Goal: Find specific page/section: Find specific page/section

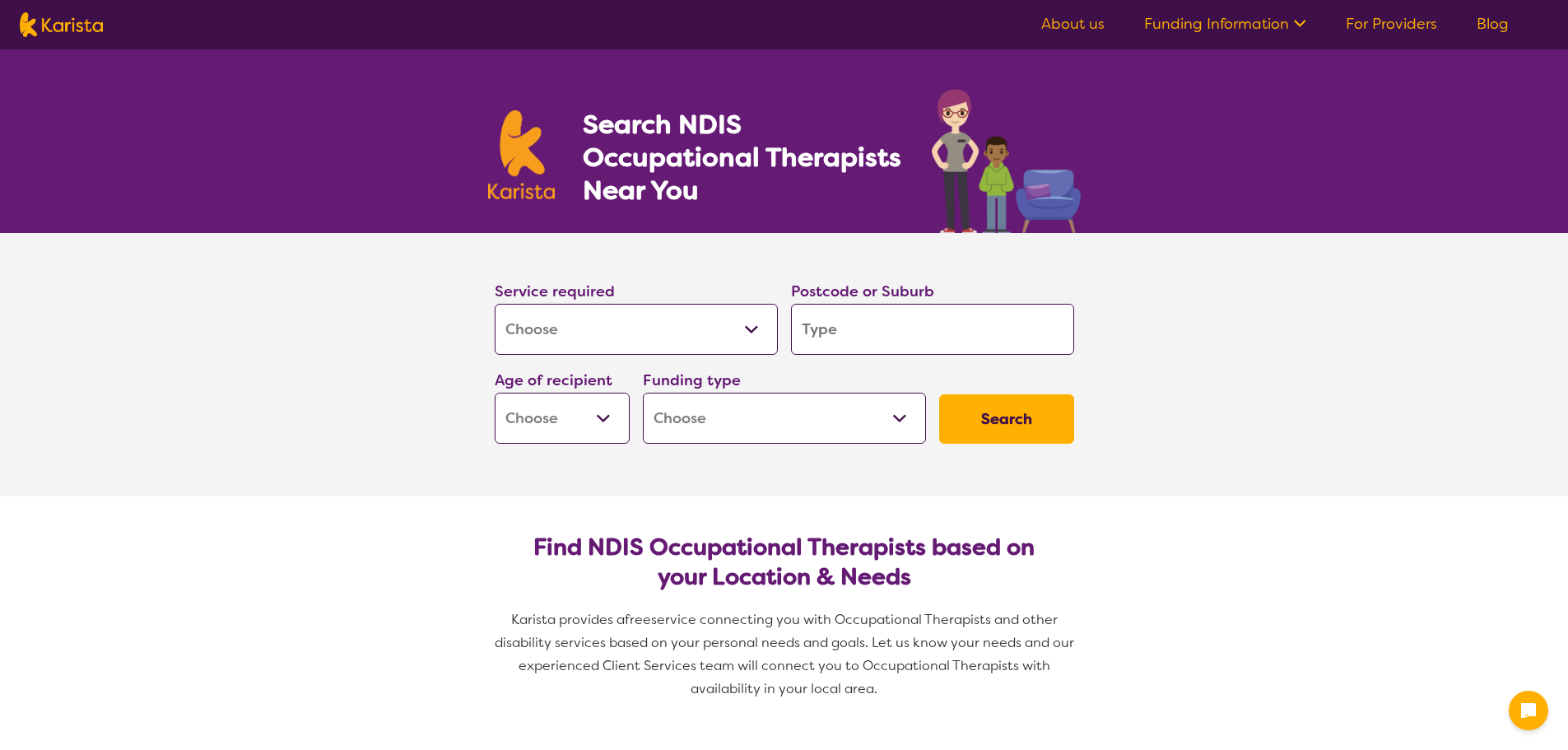
select select "[MEDICAL_DATA]"
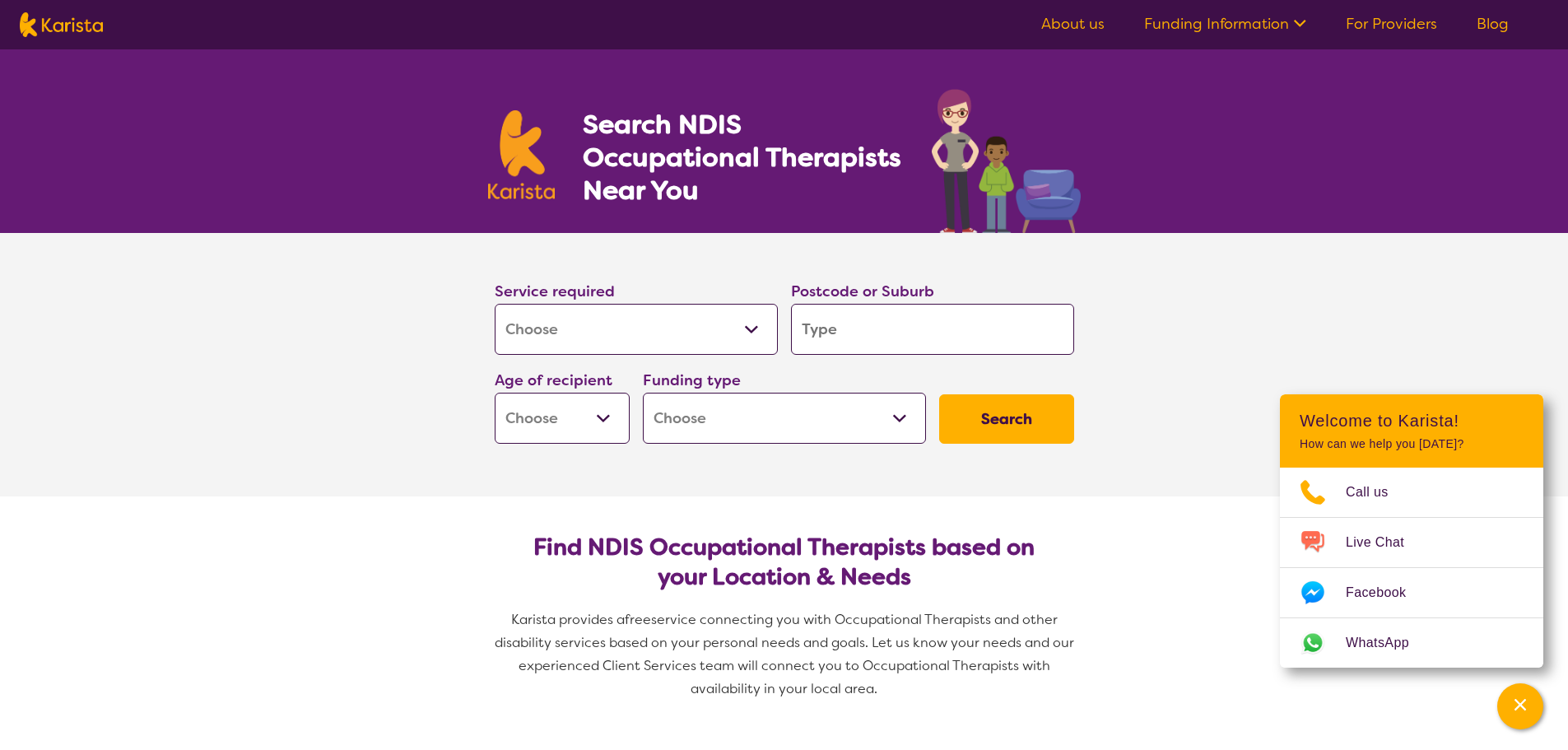
click at [907, 329] on input "search" at bounding box center [932, 329] width 283 height 51
type input "3"
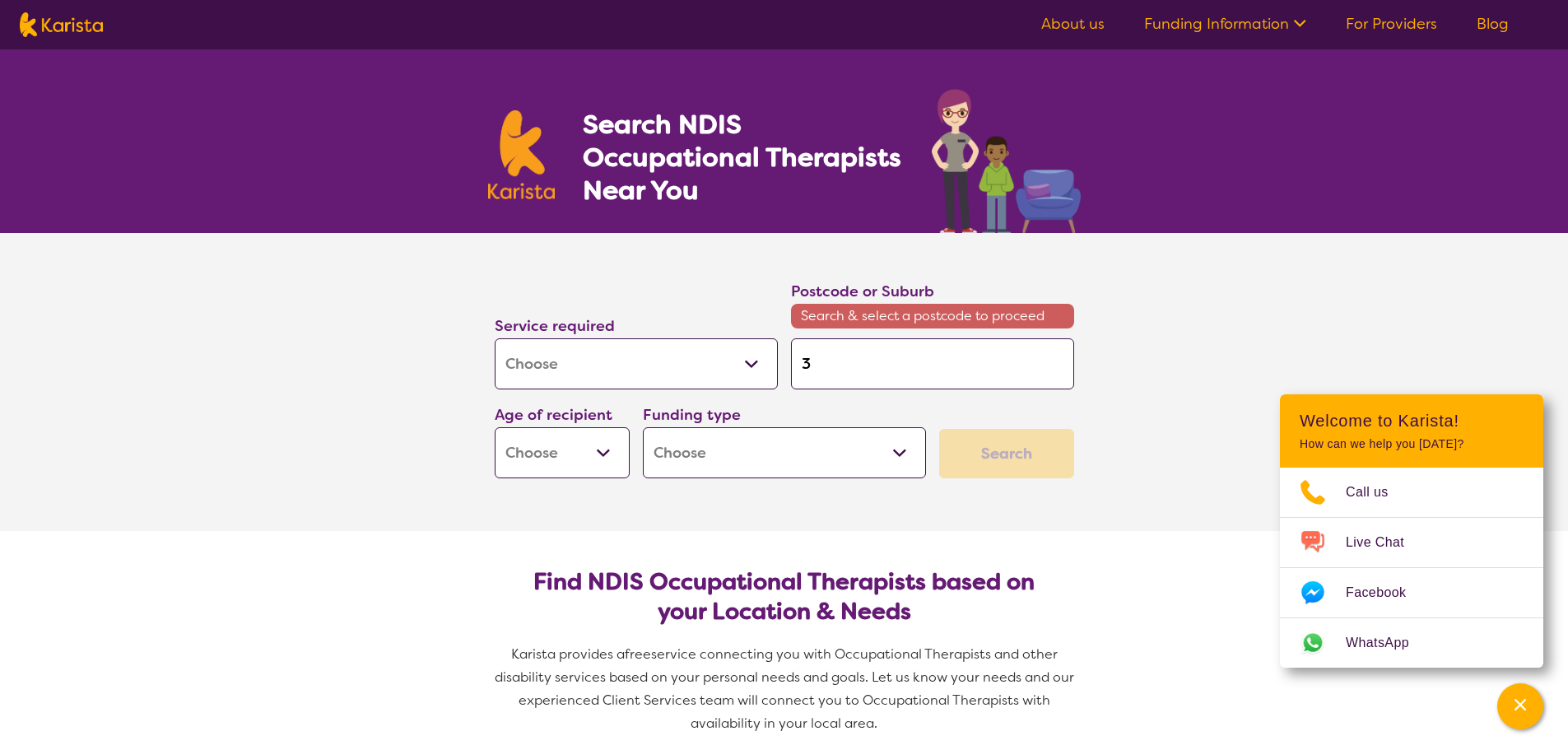
type input "38"
type input "382"
type input "3825"
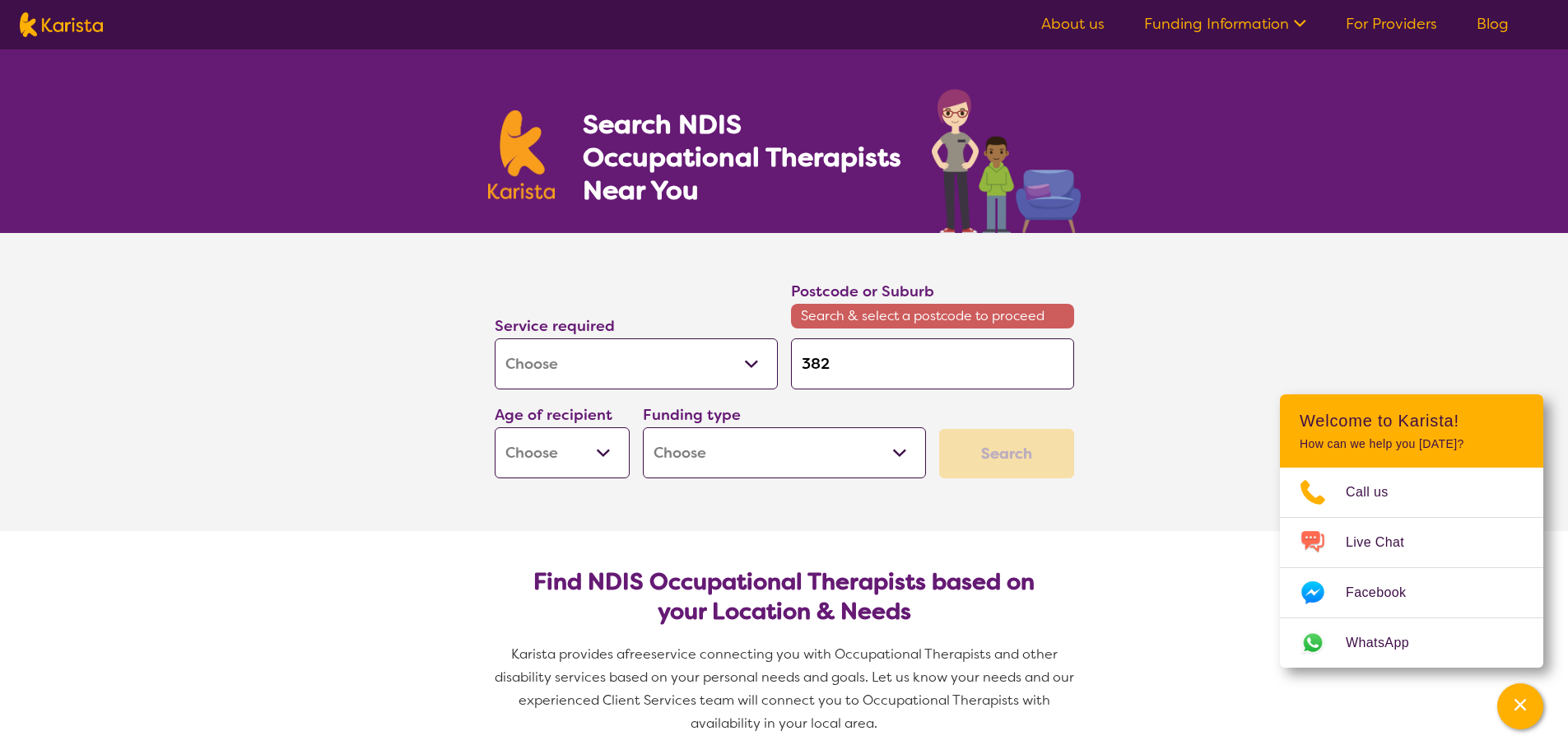
type input "3825"
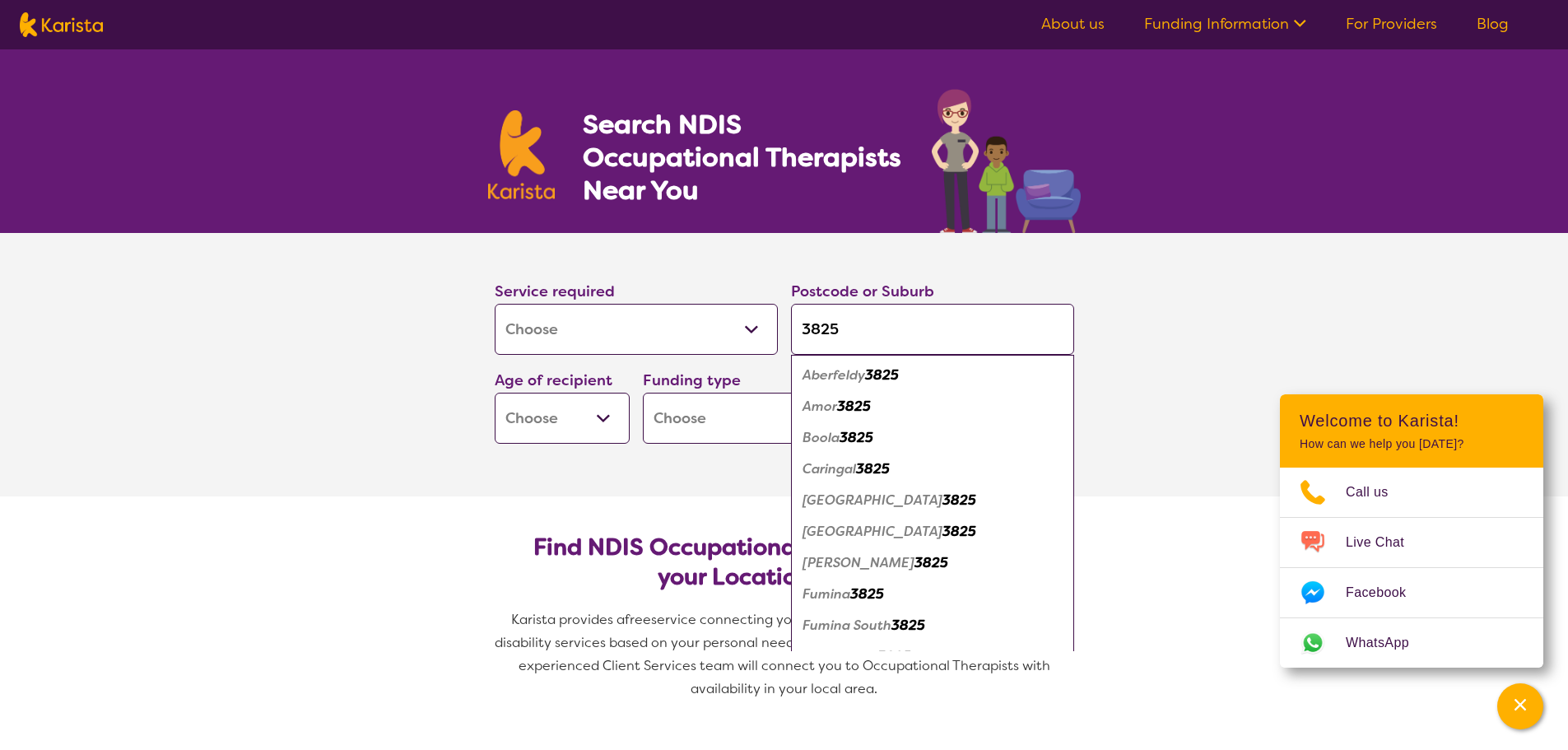
type input "3825"
click at [578, 400] on select "Early Childhood - 0 to 9 Child - 10 to 11 Adolescent - 12 to 17 Adult - 18 to 6…" at bounding box center [561, 418] width 135 height 51
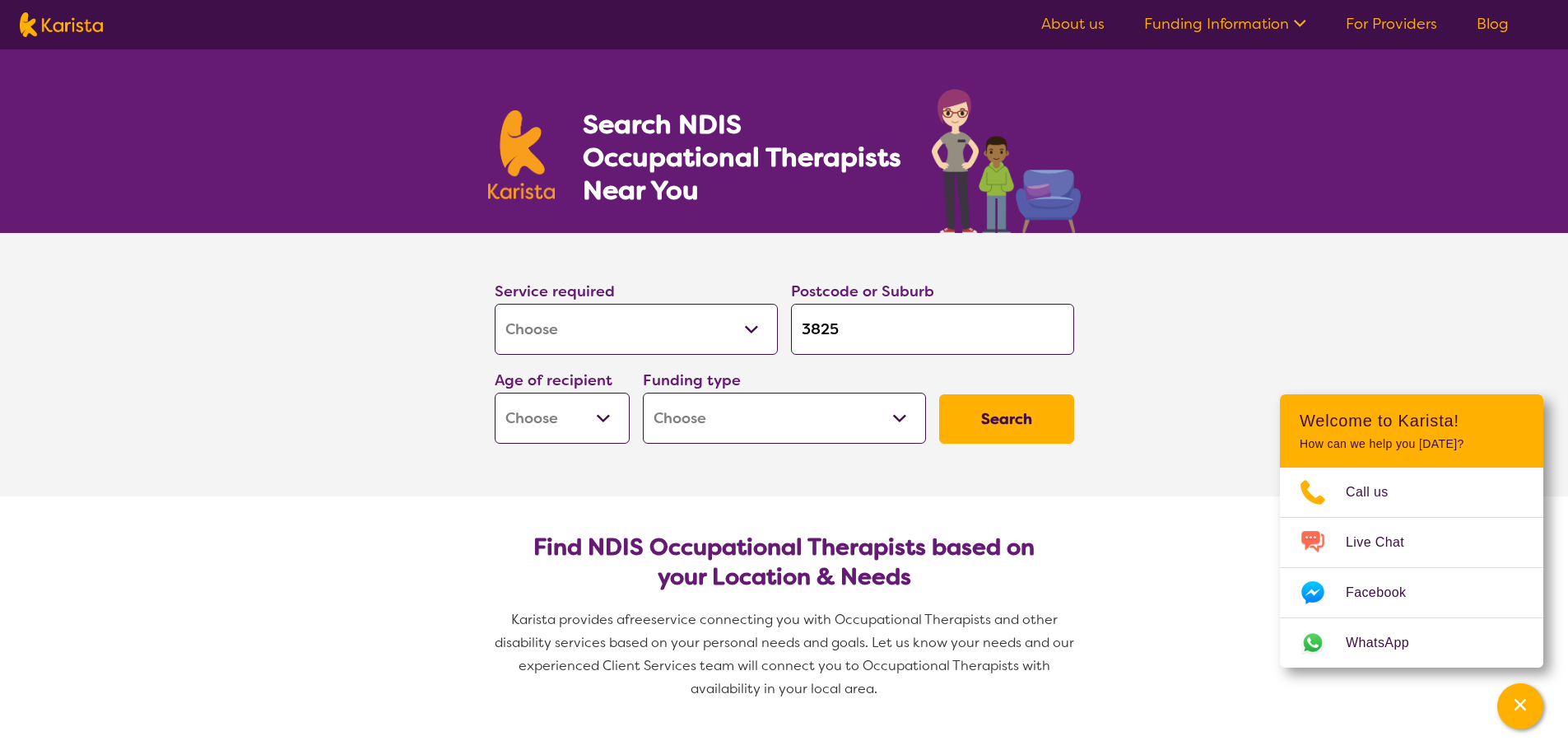
select select "EC"
click at [494, 393] on select "Early Childhood - 0 to 9 Child - 10 to 11 Adolescent - 12 to 17 Adult - 18 to 6…" at bounding box center [561, 418] width 135 height 51
select select "EC"
click at [717, 413] on select "Home Care Package (HCP) National Disability Insurance Scheme (NDIS) I don't know" at bounding box center [784, 418] width 283 height 51
select select "NDIS"
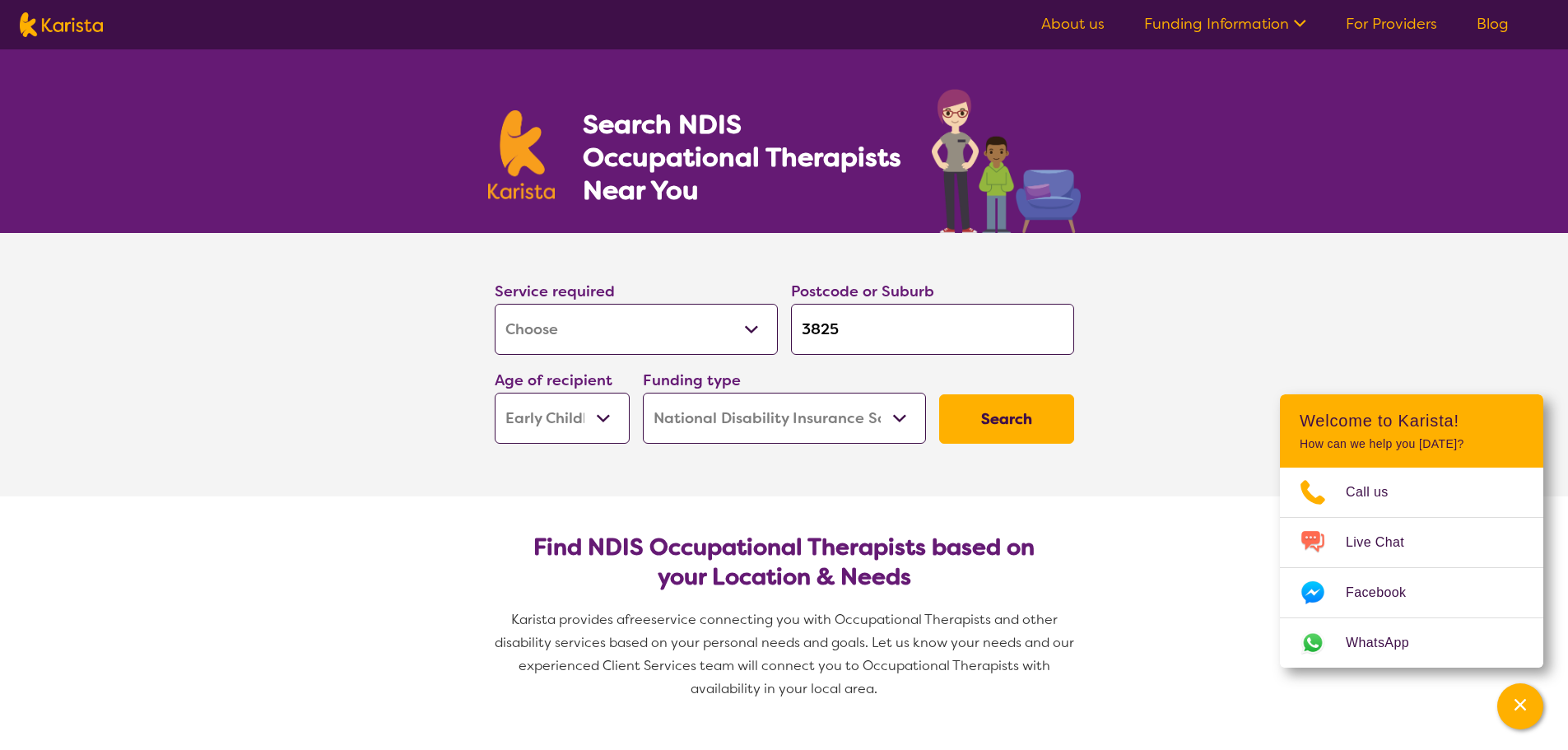
click at [643, 393] on select "Home Care Package (HCP) National Disability Insurance Scheme (NDIS) I don't know" at bounding box center [784, 418] width 283 height 51
select select "NDIS"
click at [1031, 421] on button "Search" at bounding box center [1006, 419] width 135 height 49
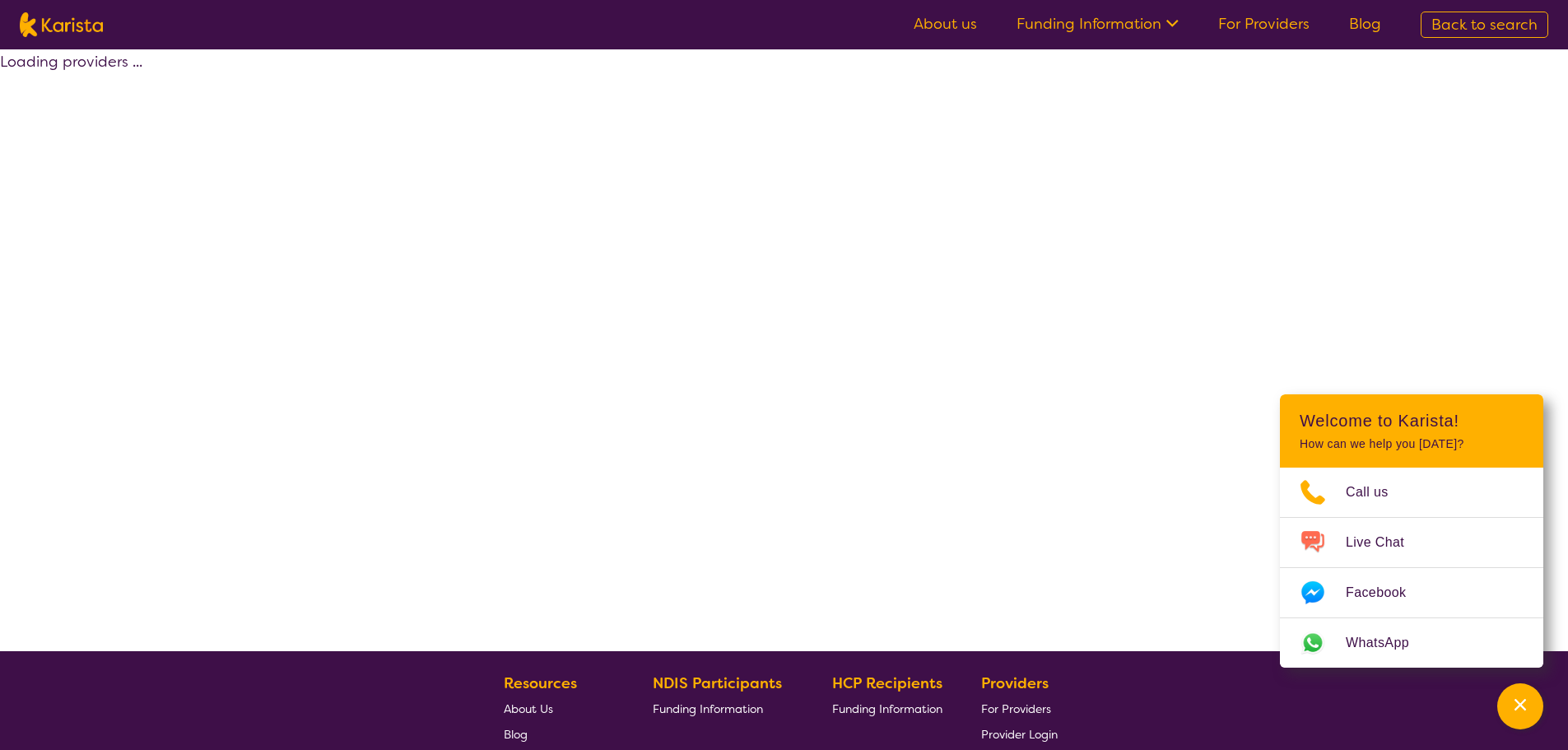
select select "by_score"
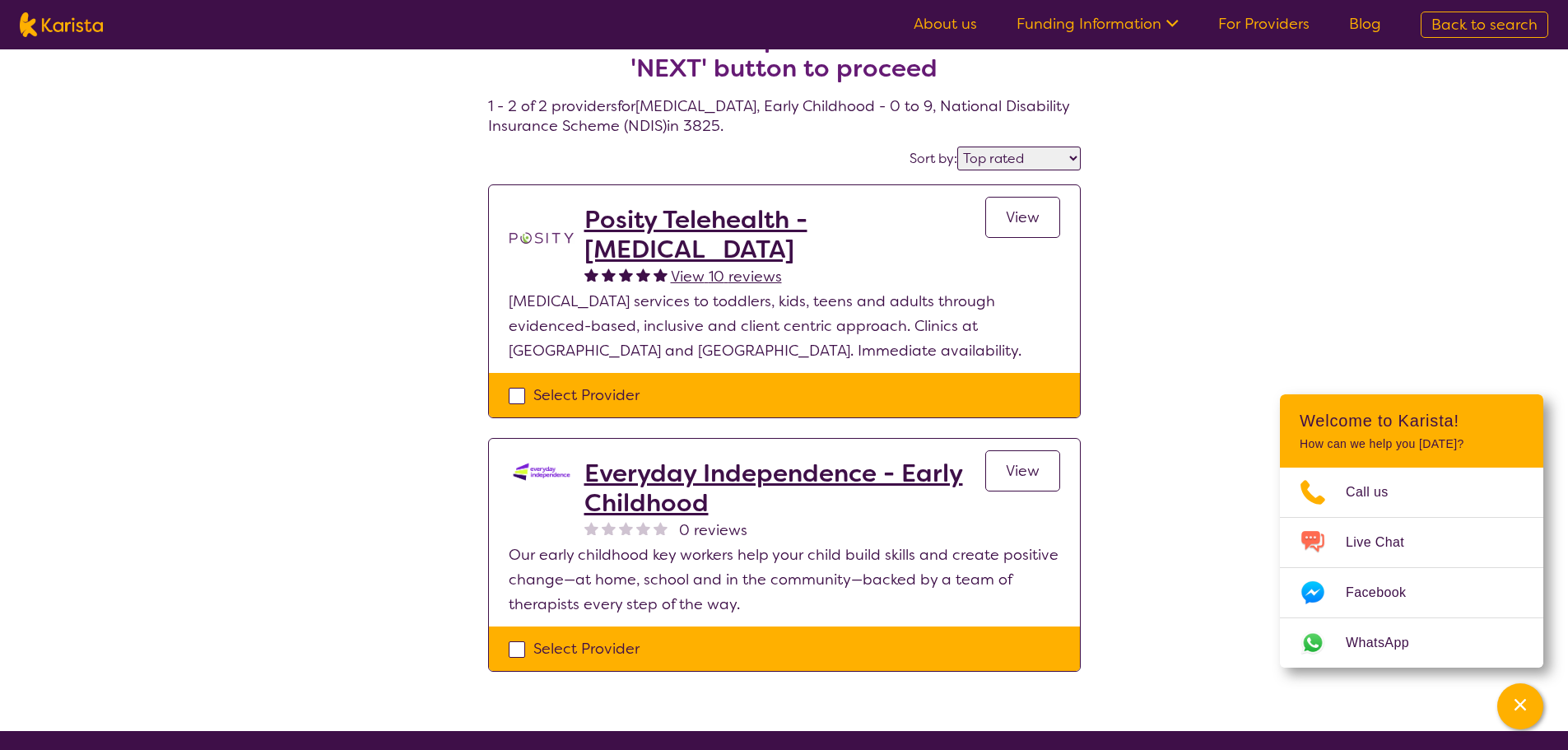
scroll to position [82, 0]
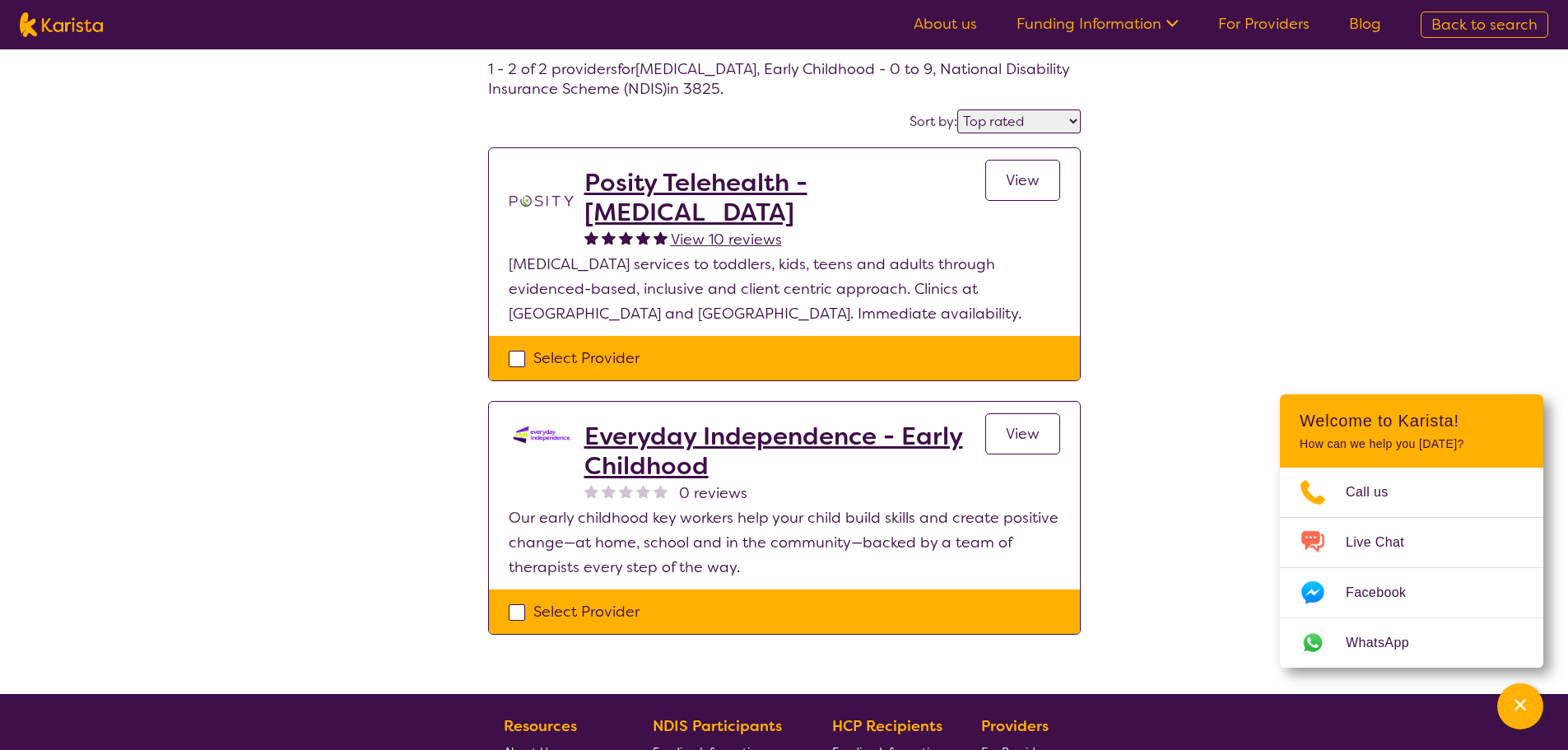
click at [649, 455] on h2 "Everyday Independence - Early Childhood" at bounding box center [784, 451] width 400 height 59
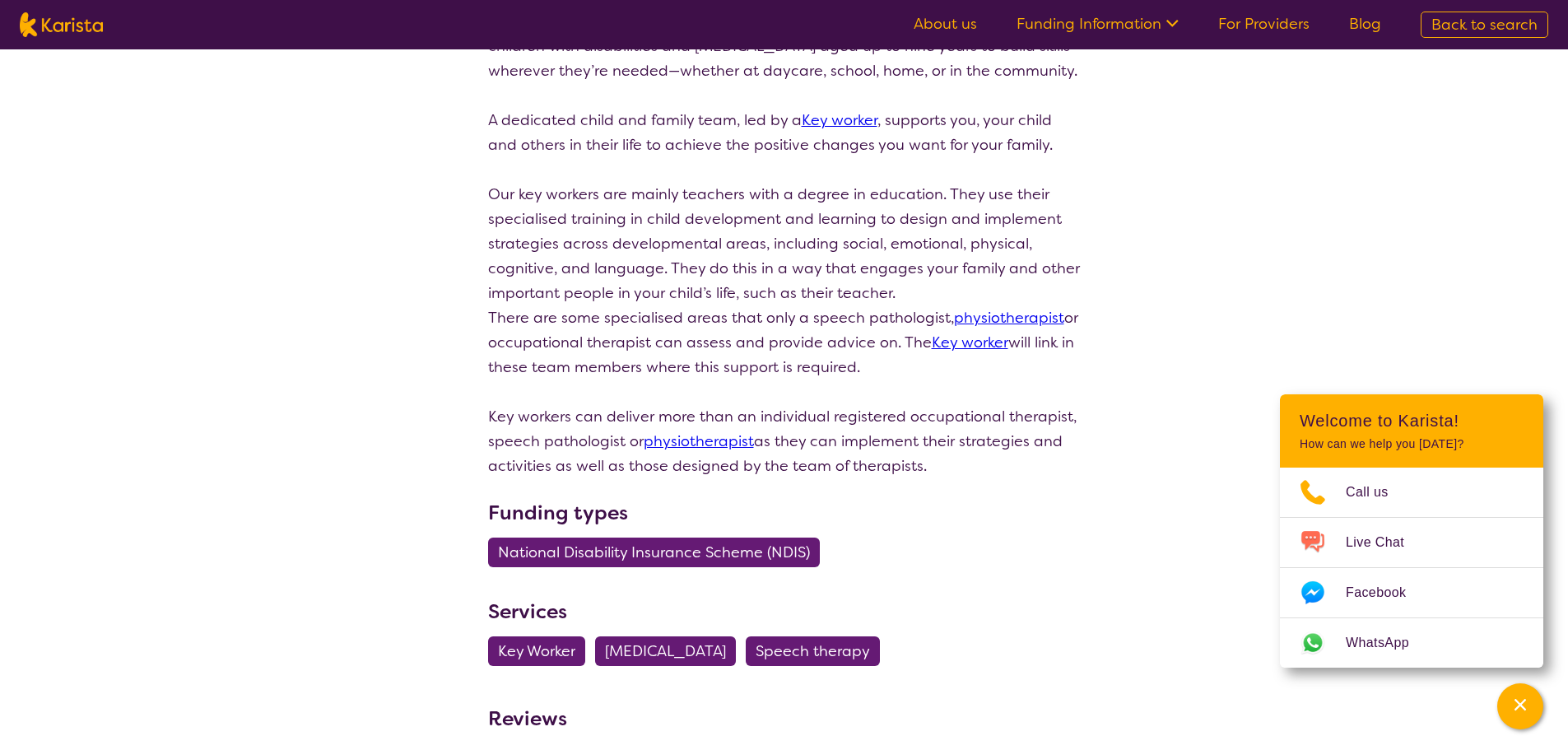
scroll to position [329, 0]
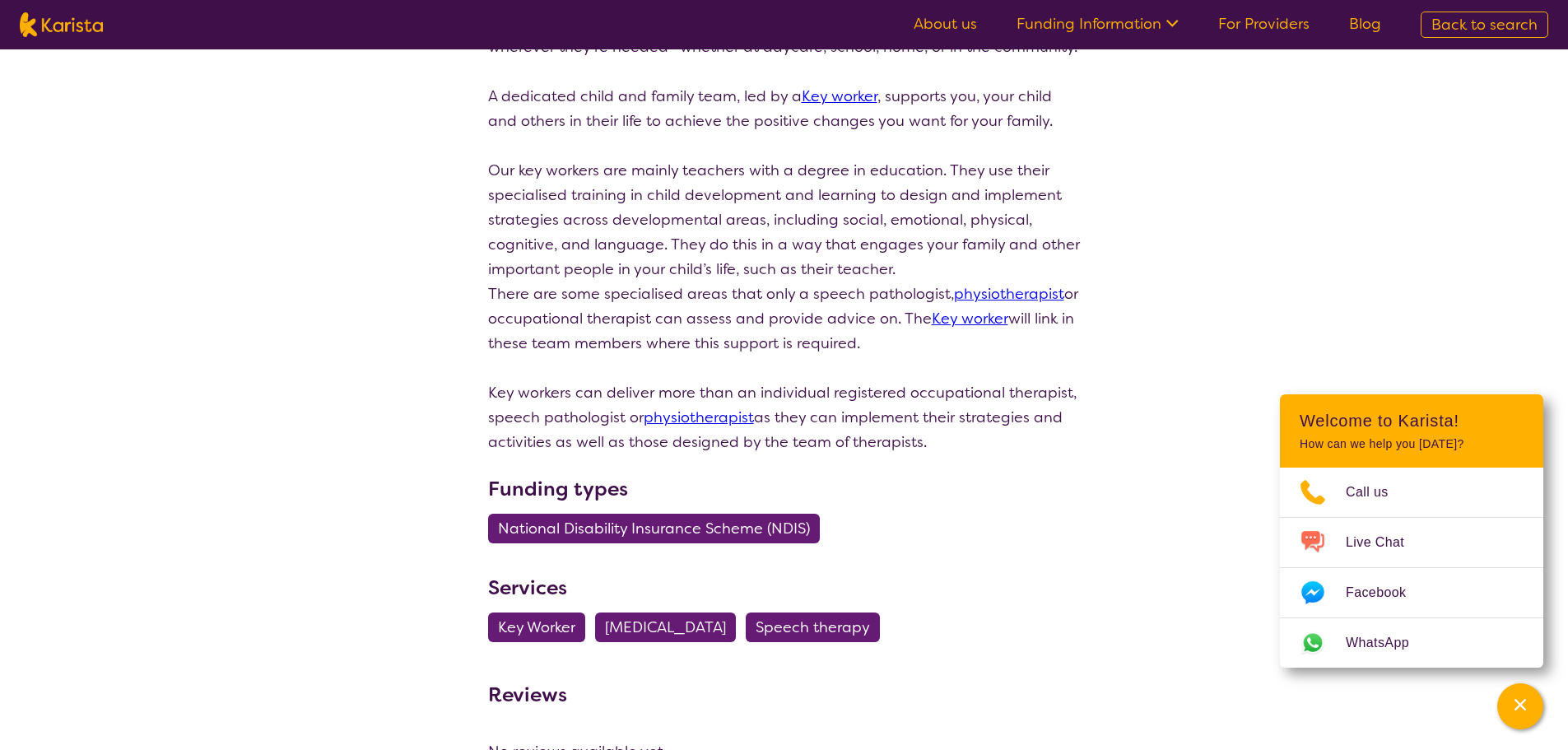
click at [620, 642] on span "[MEDICAL_DATA]" at bounding box center [665, 626] width 121 height 30
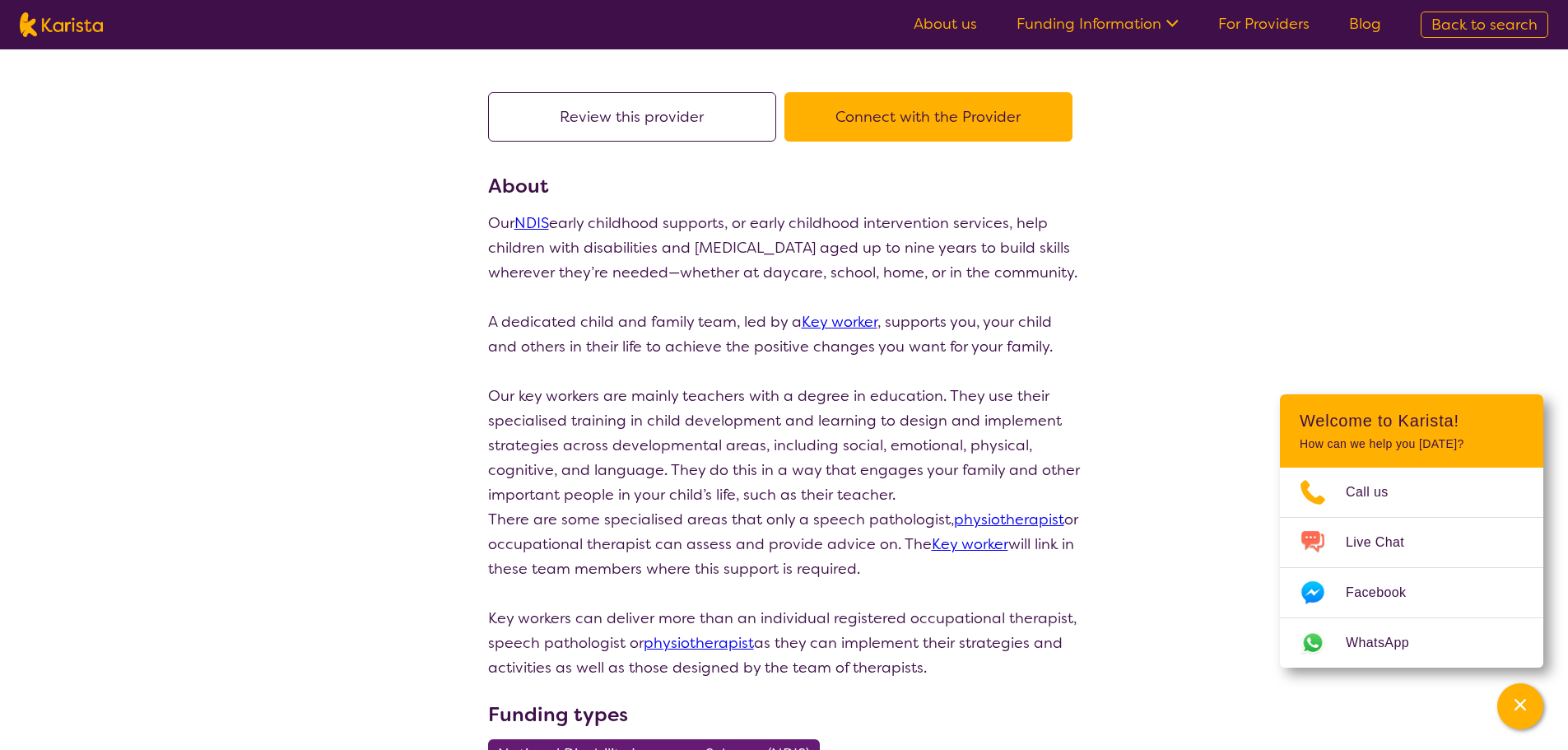
select select "[MEDICAL_DATA]"
select select "EC"
select select "NDIS"
select select "[MEDICAL_DATA]"
select select "EC"
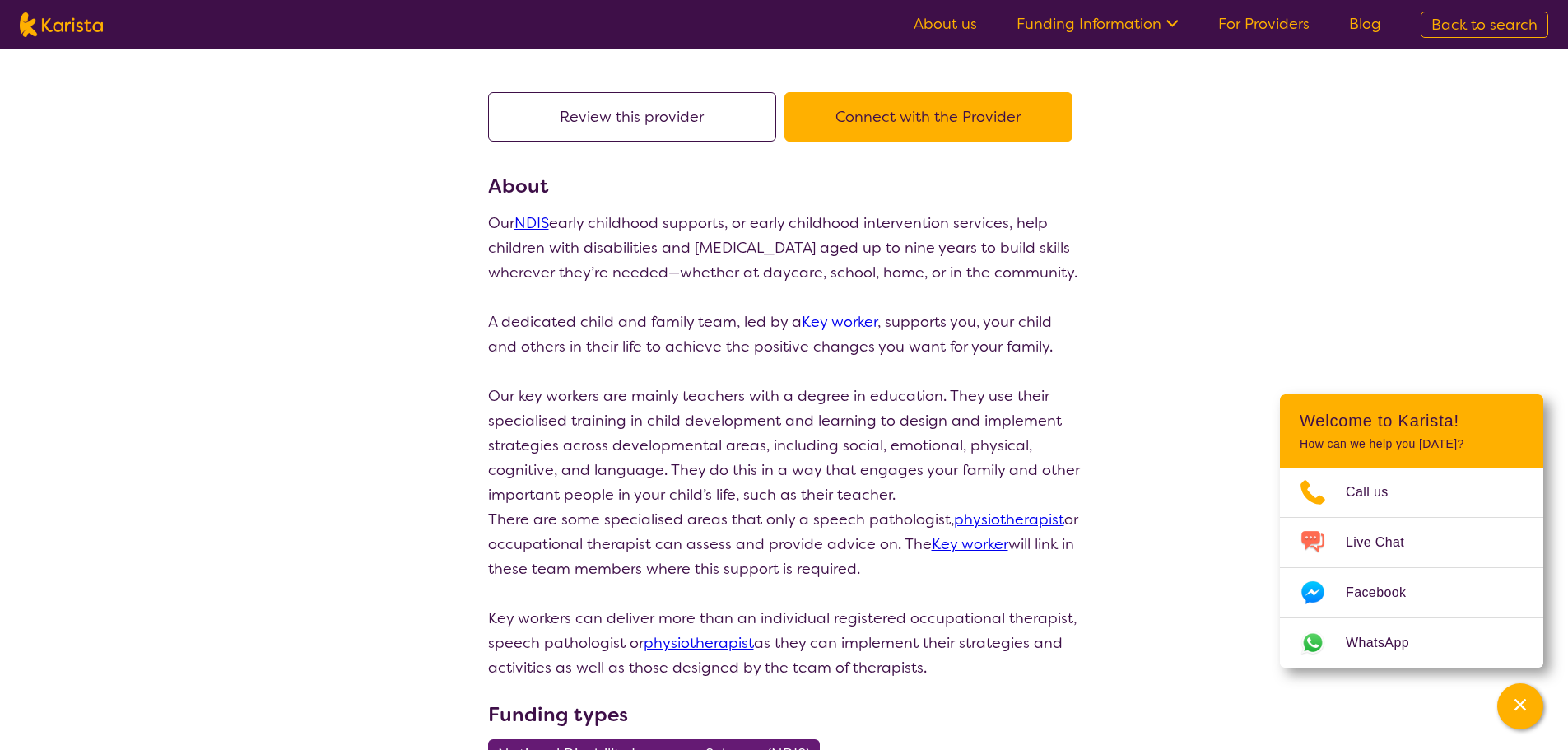
select select "NDIS"
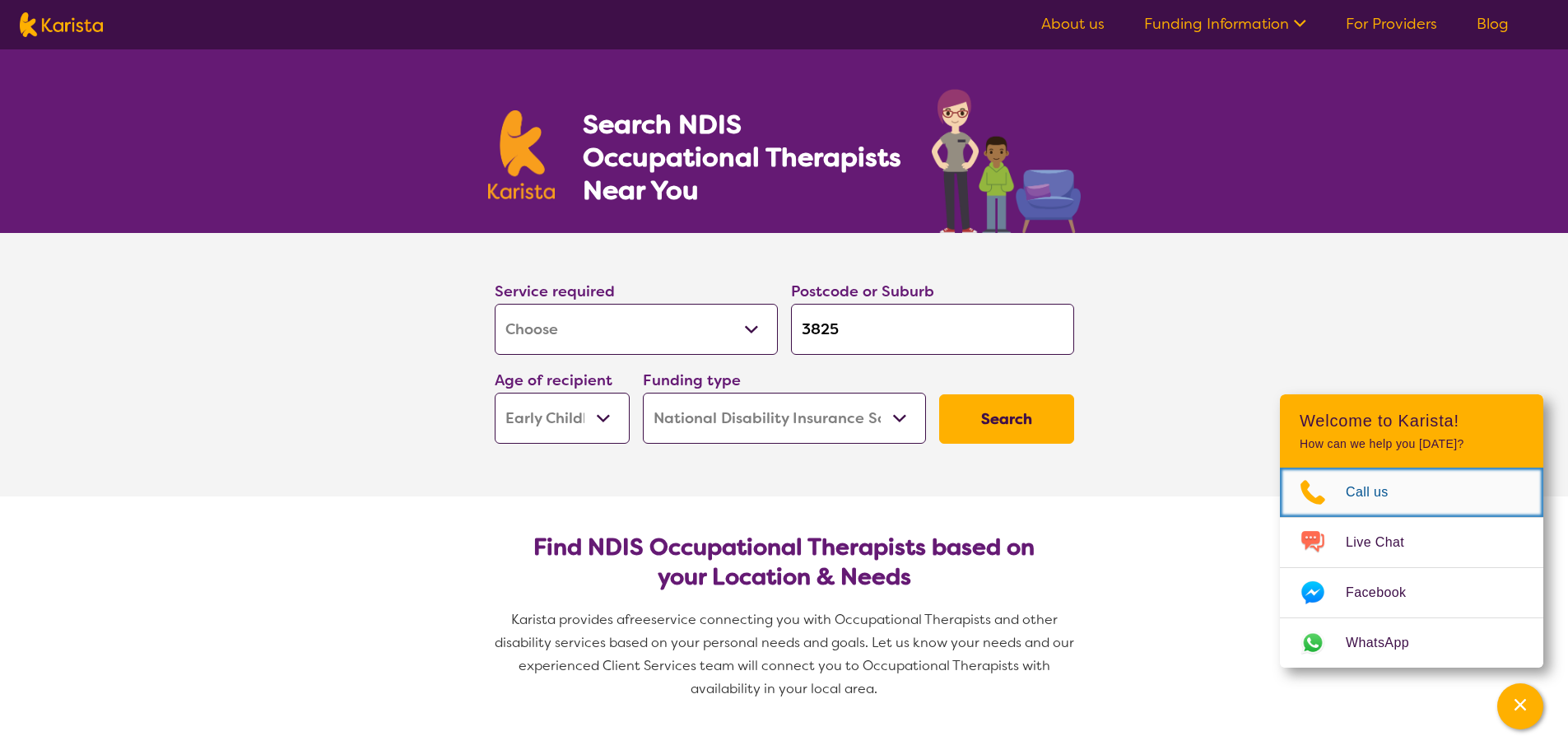
click at [1363, 496] on span "Call us" at bounding box center [1378, 492] width 63 height 25
click at [246, 223] on div "Search NDIS Occupational Therapists Near You" at bounding box center [784, 141] width 1568 height 184
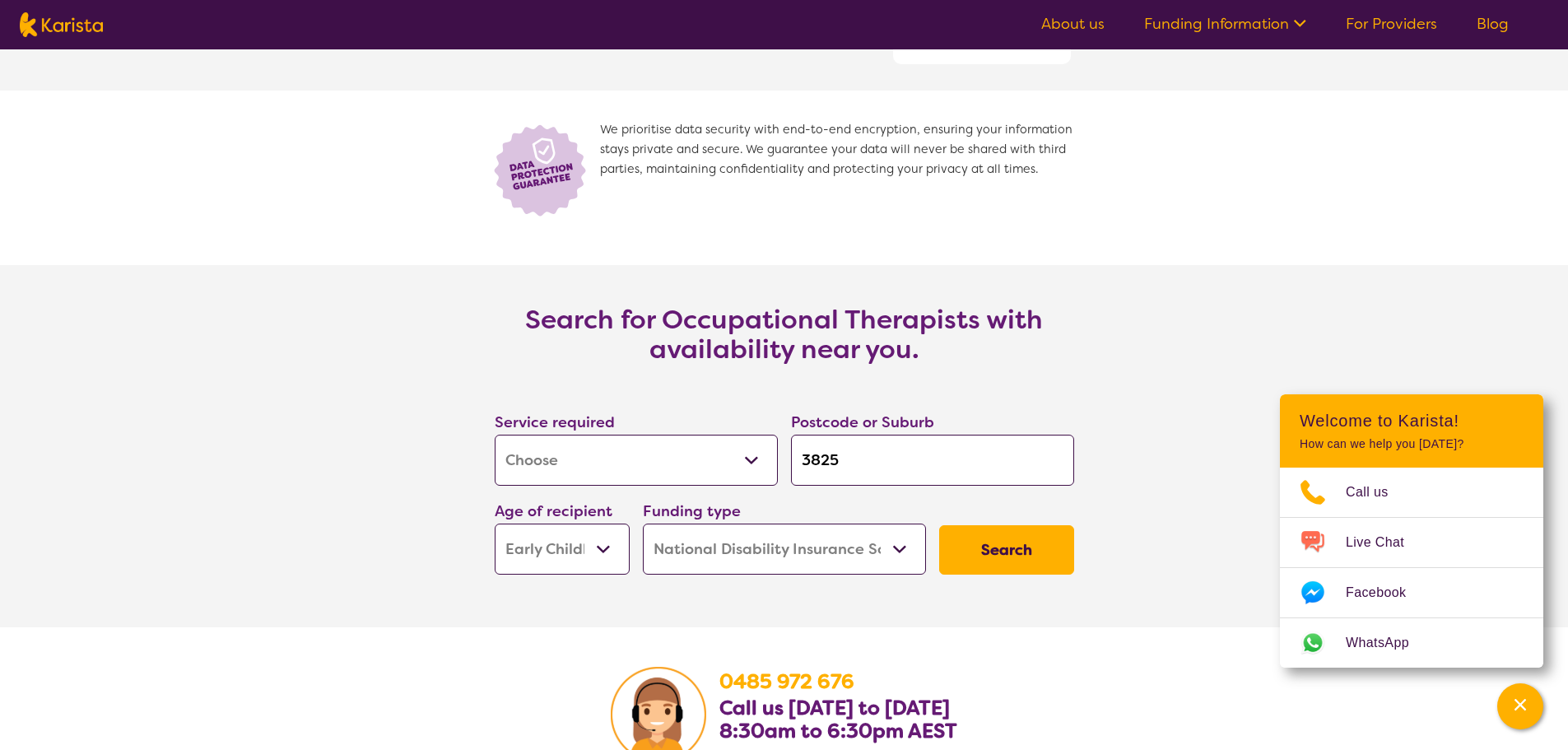
scroll to position [2304, 0]
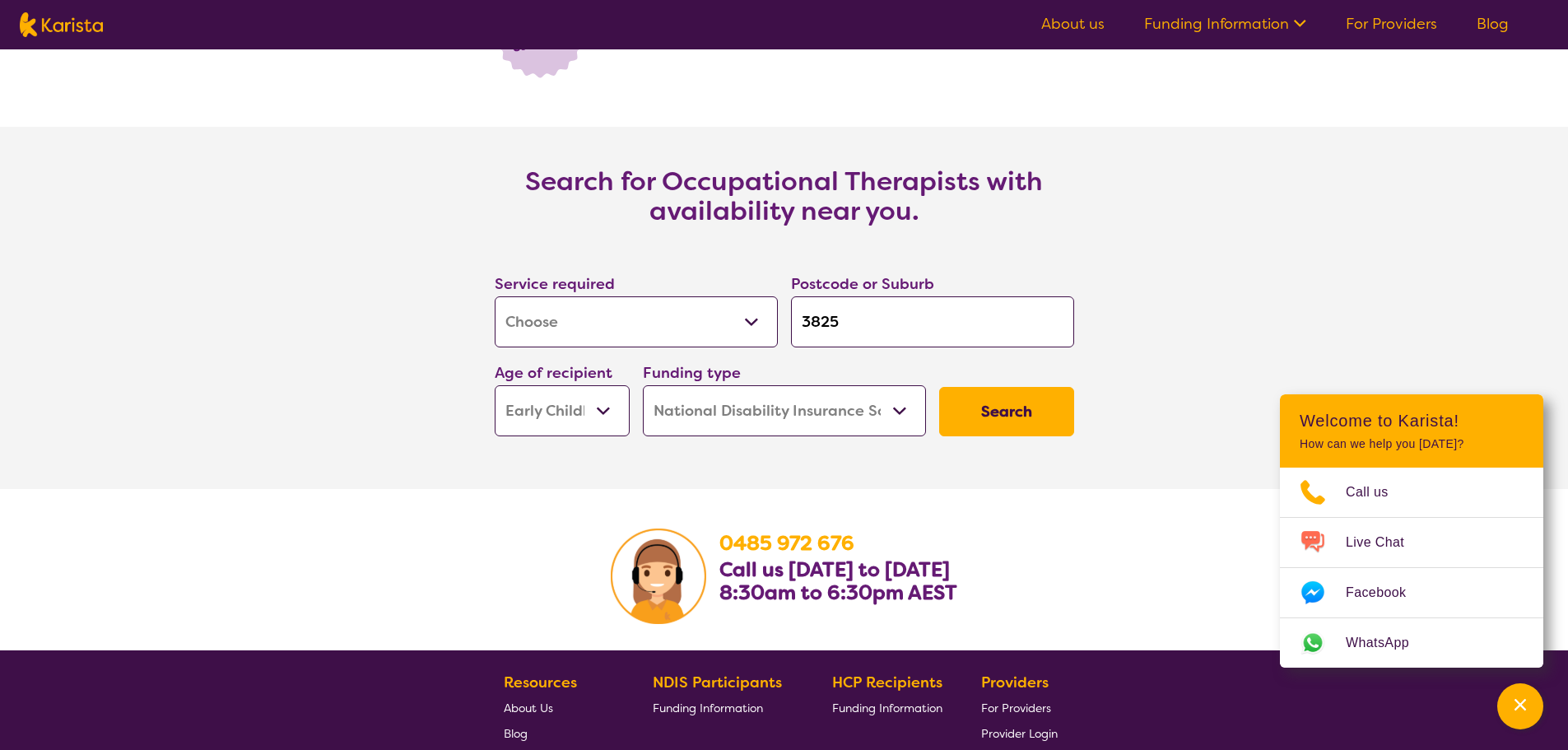
click at [1035, 422] on button "Search" at bounding box center [1006, 411] width 135 height 49
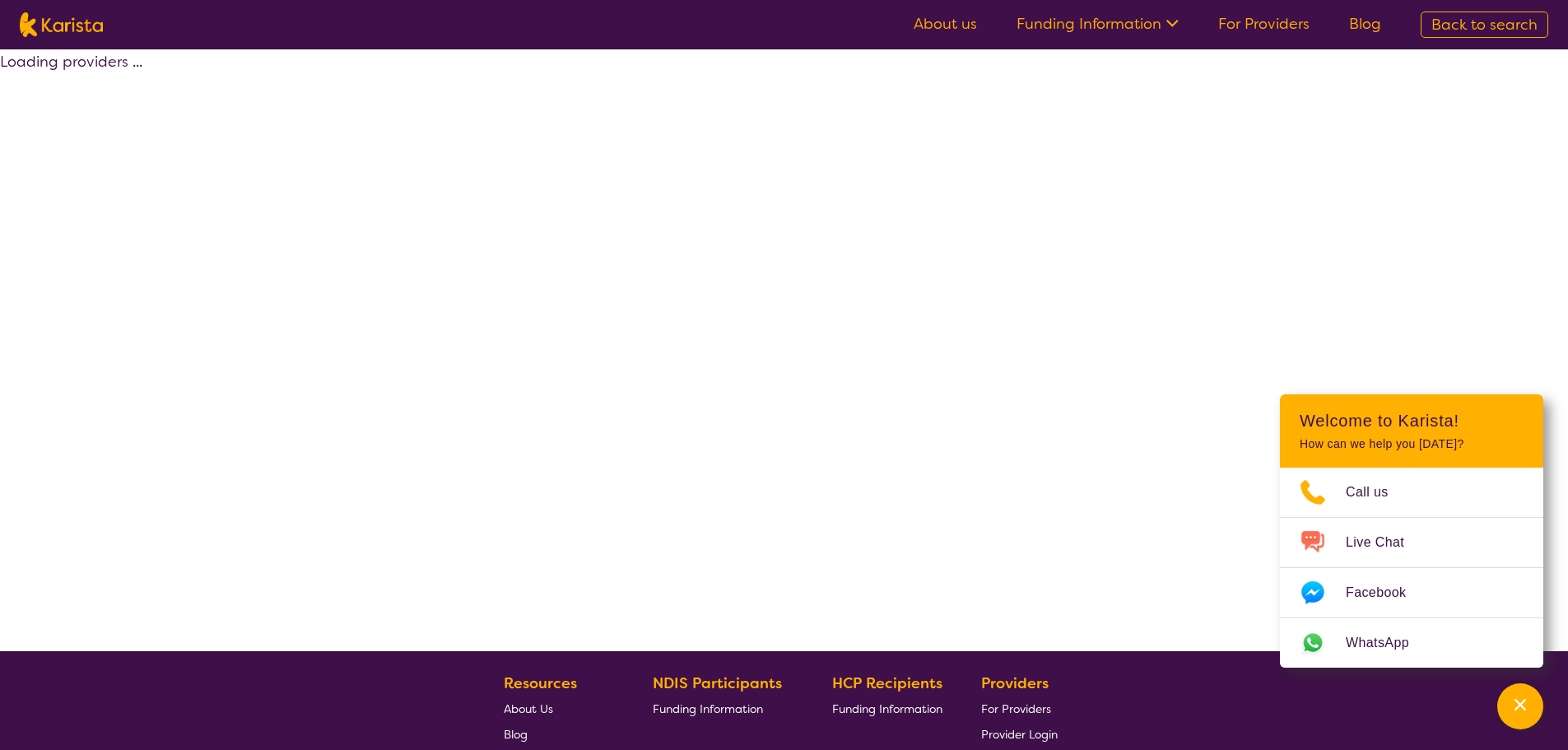
select select "by_score"
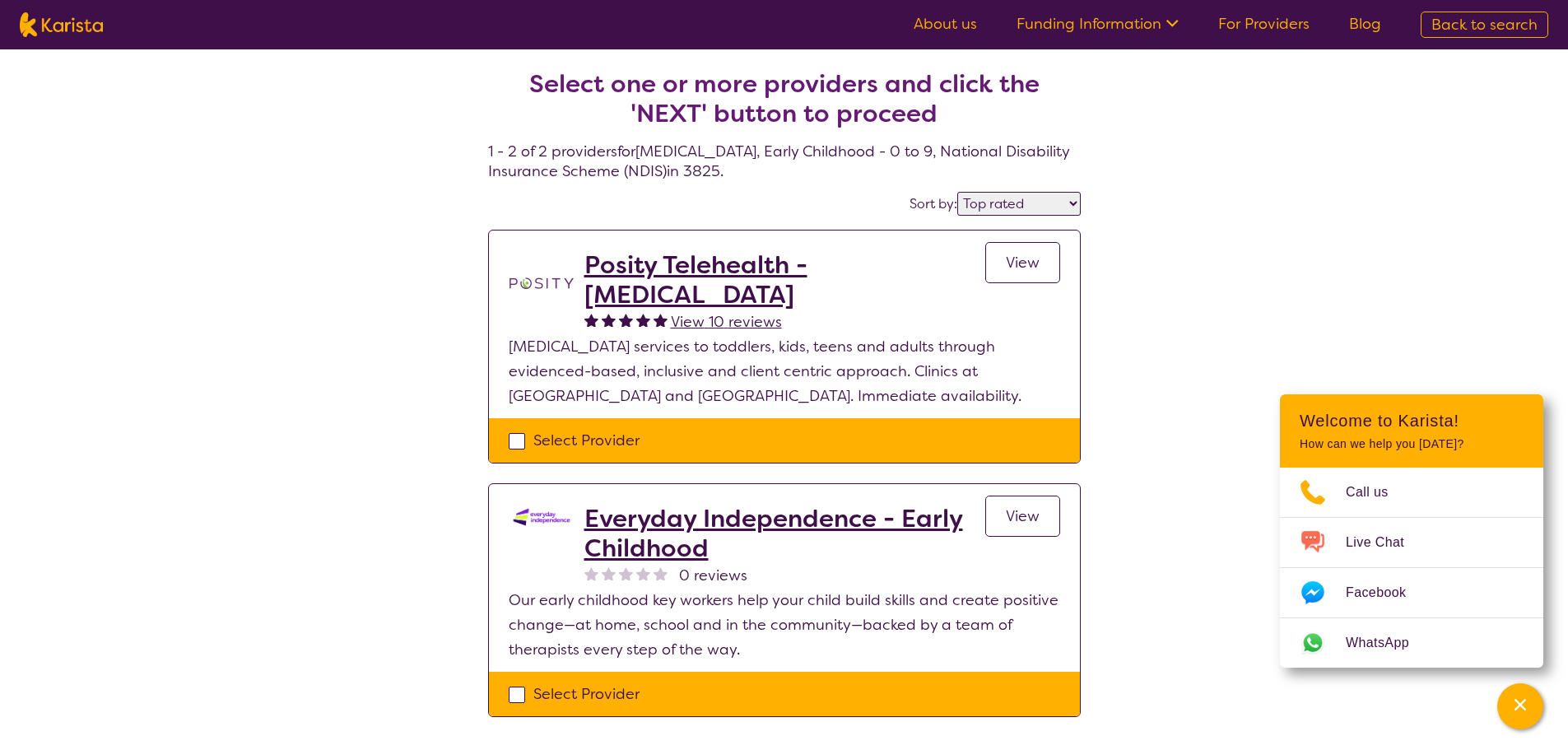
click at [670, 514] on h2 "Everyday Independence - Early Childhood" at bounding box center [784, 533] width 400 height 59
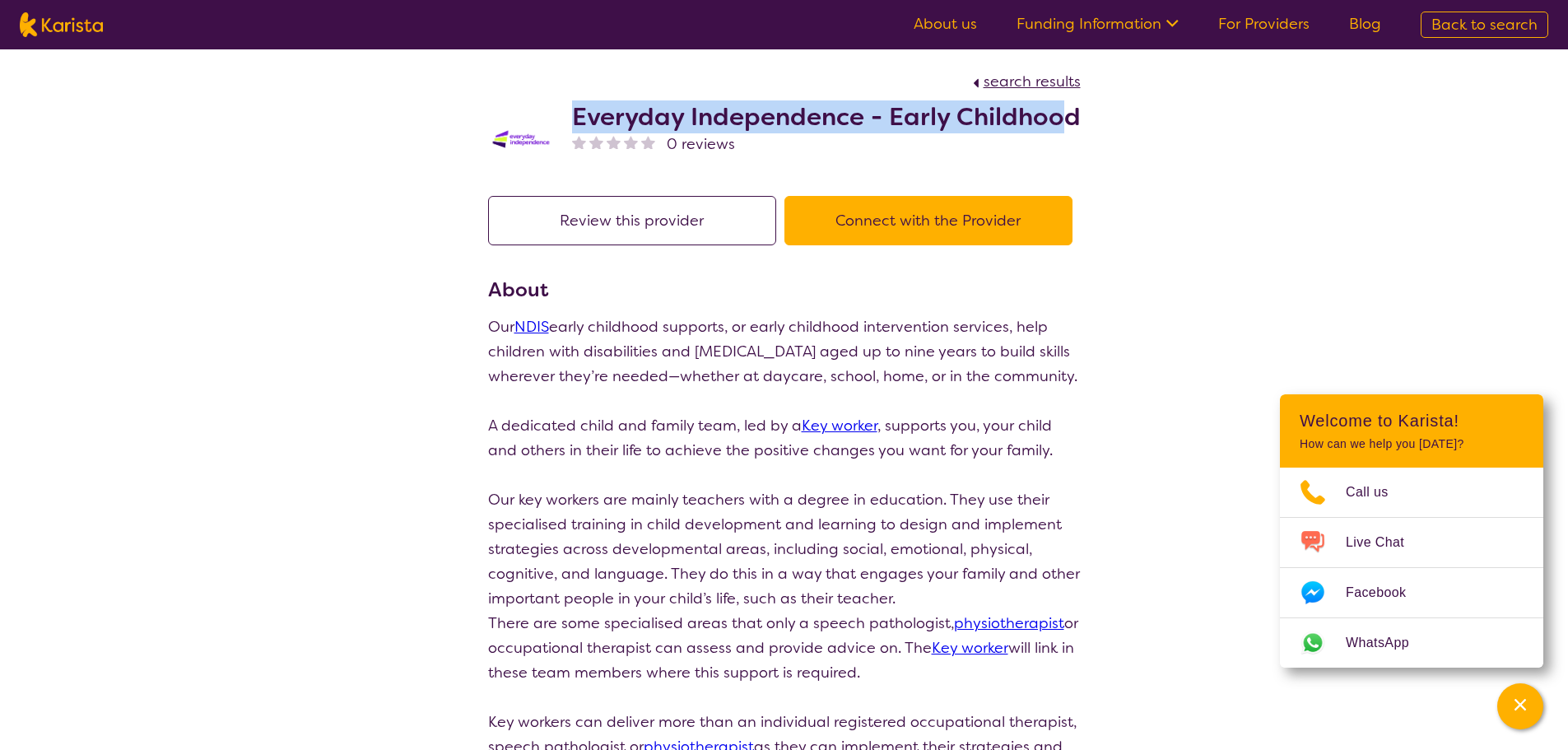
drag, startPoint x: 575, startPoint y: 113, endPoint x: 1066, endPoint y: 110, distance: 491.0
click at [1066, 110] on h2 "Everyday Independence - Early Childhood" at bounding box center [826, 117] width 509 height 30
copy h2 "Everyday Independence - Early Childhoo"
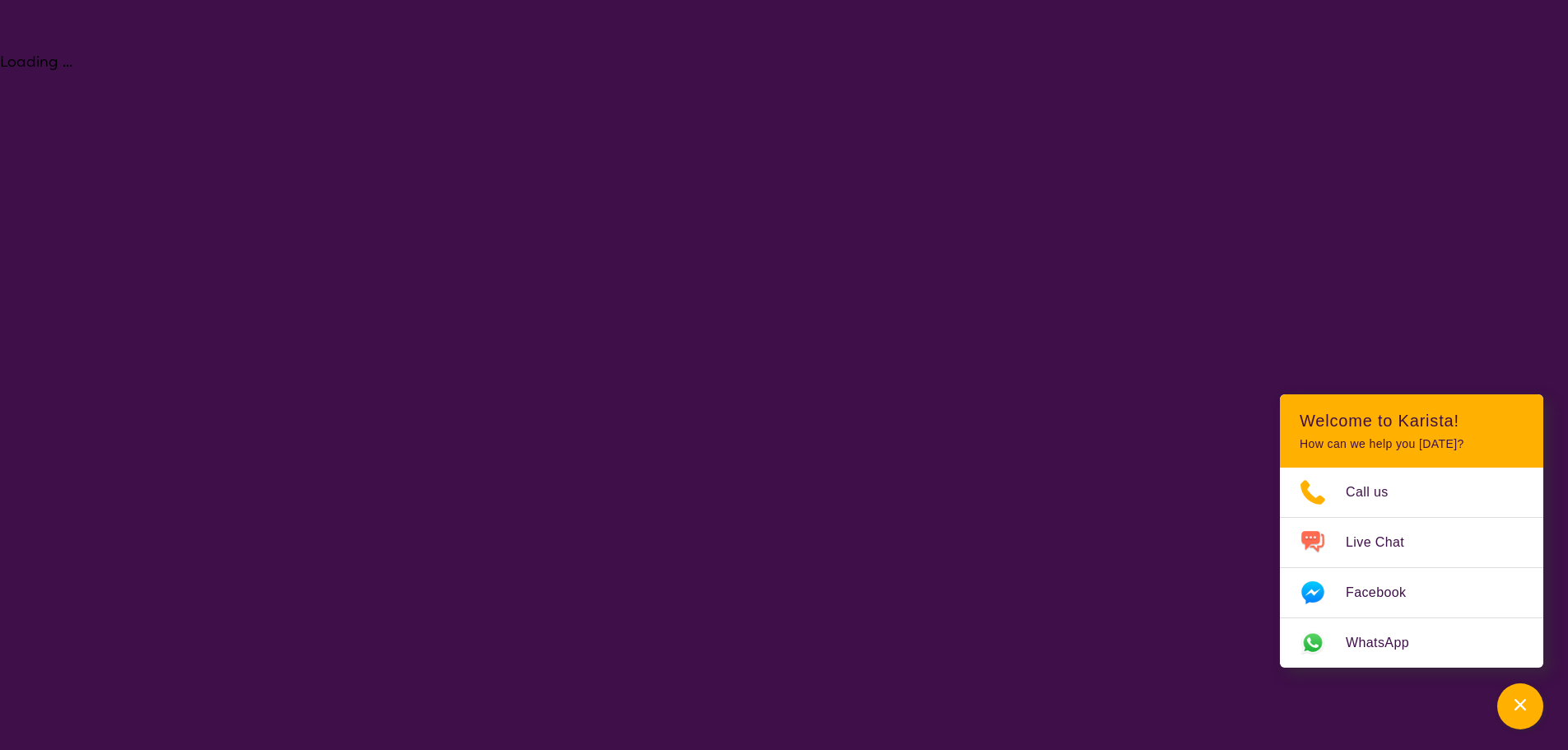
select select "[MEDICAL_DATA]"
select select "EC"
select select "NDIS"
select select "[MEDICAL_DATA]"
select select "EC"
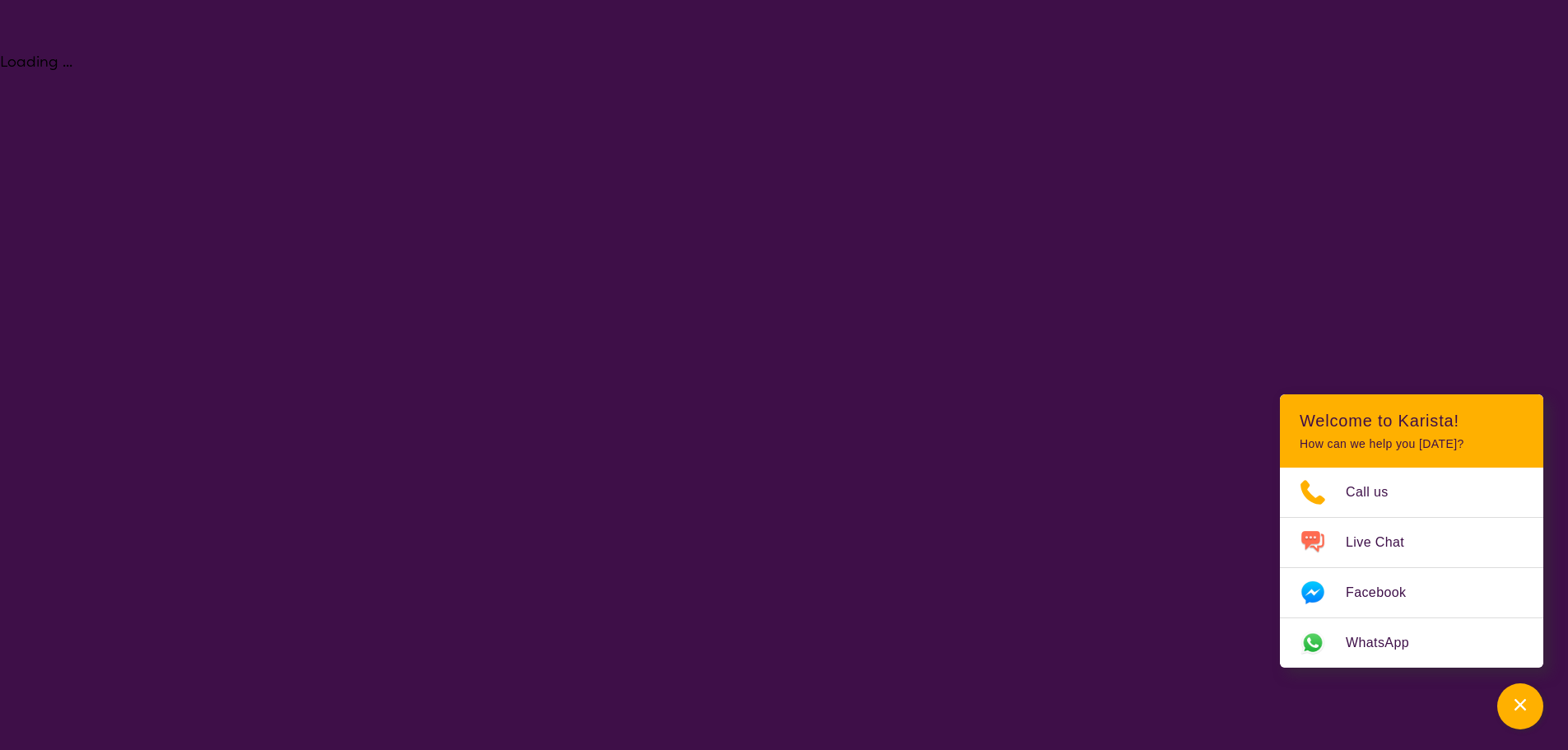
select select "NDIS"
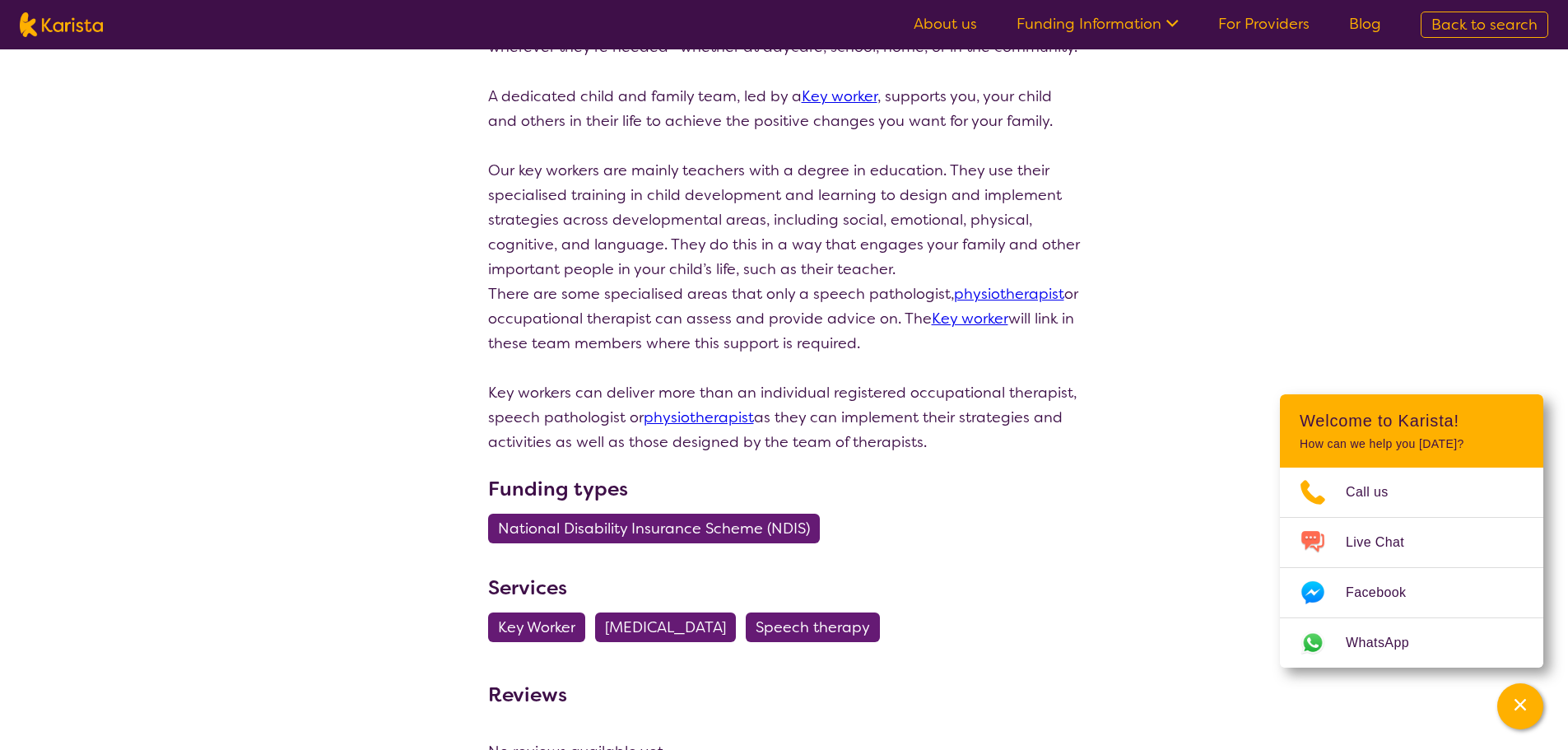
scroll to position [82, 0]
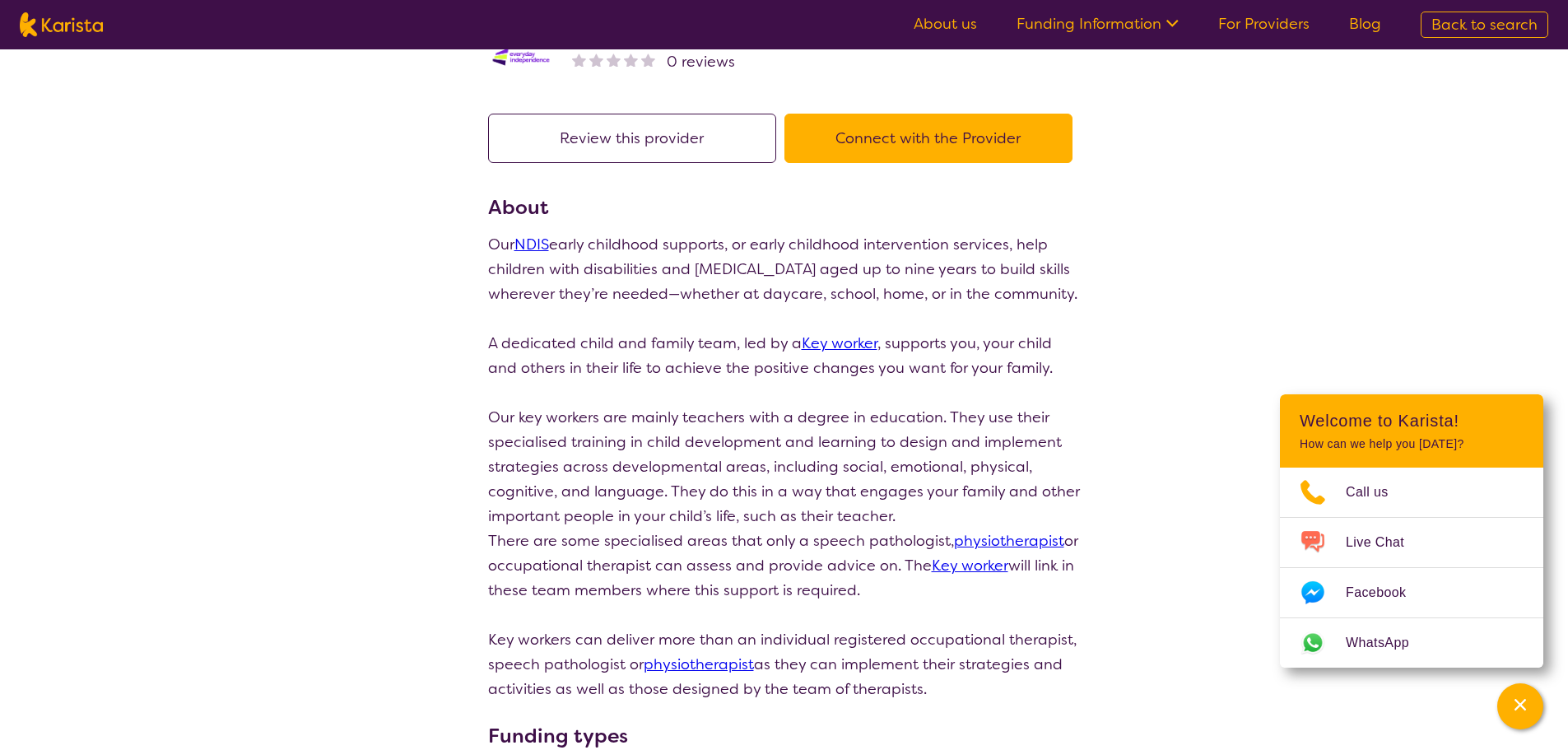
select select "by_score"
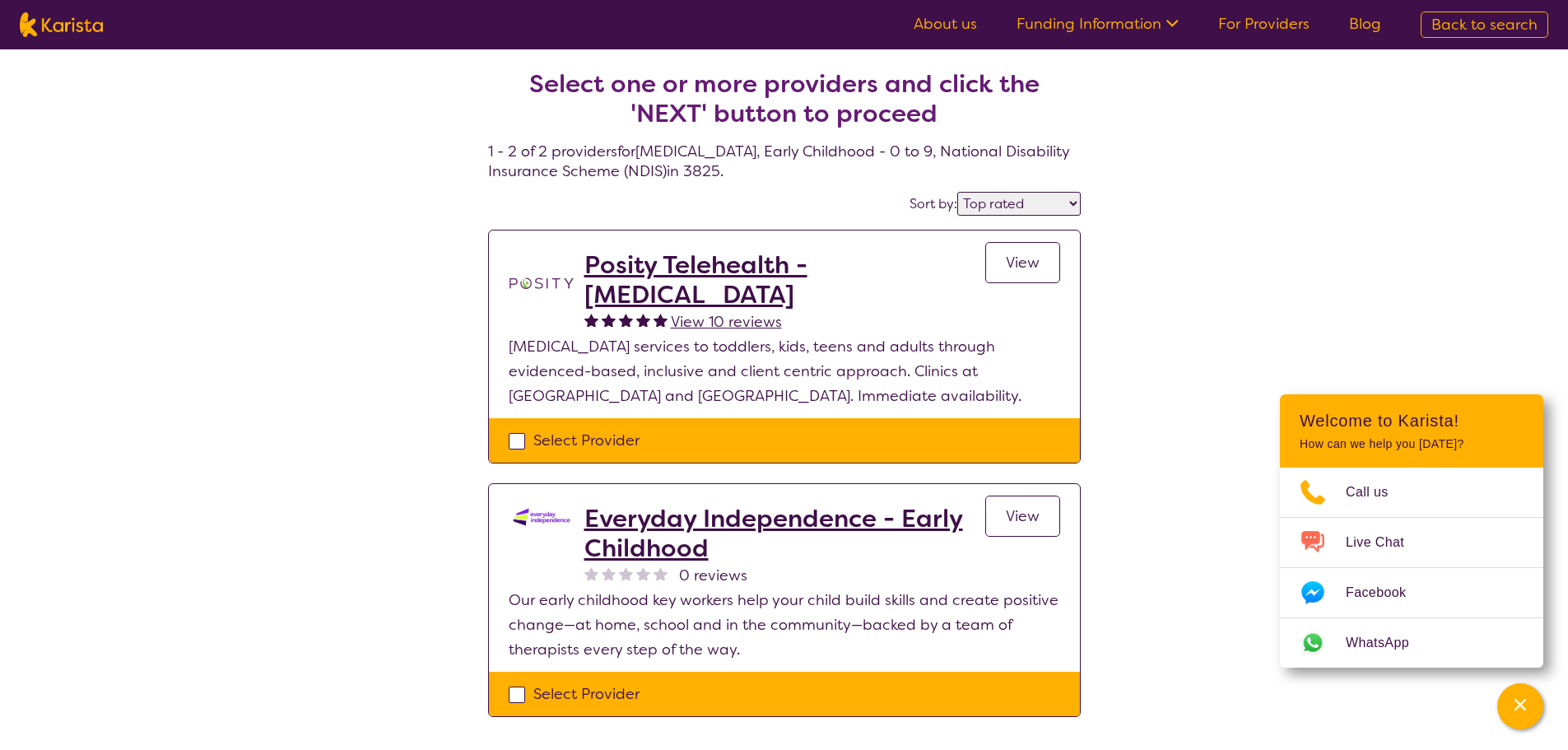
select select "[MEDICAL_DATA]"
select select "EC"
select select "NDIS"
select select "[MEDICAL_DATA]"
select select "EC"
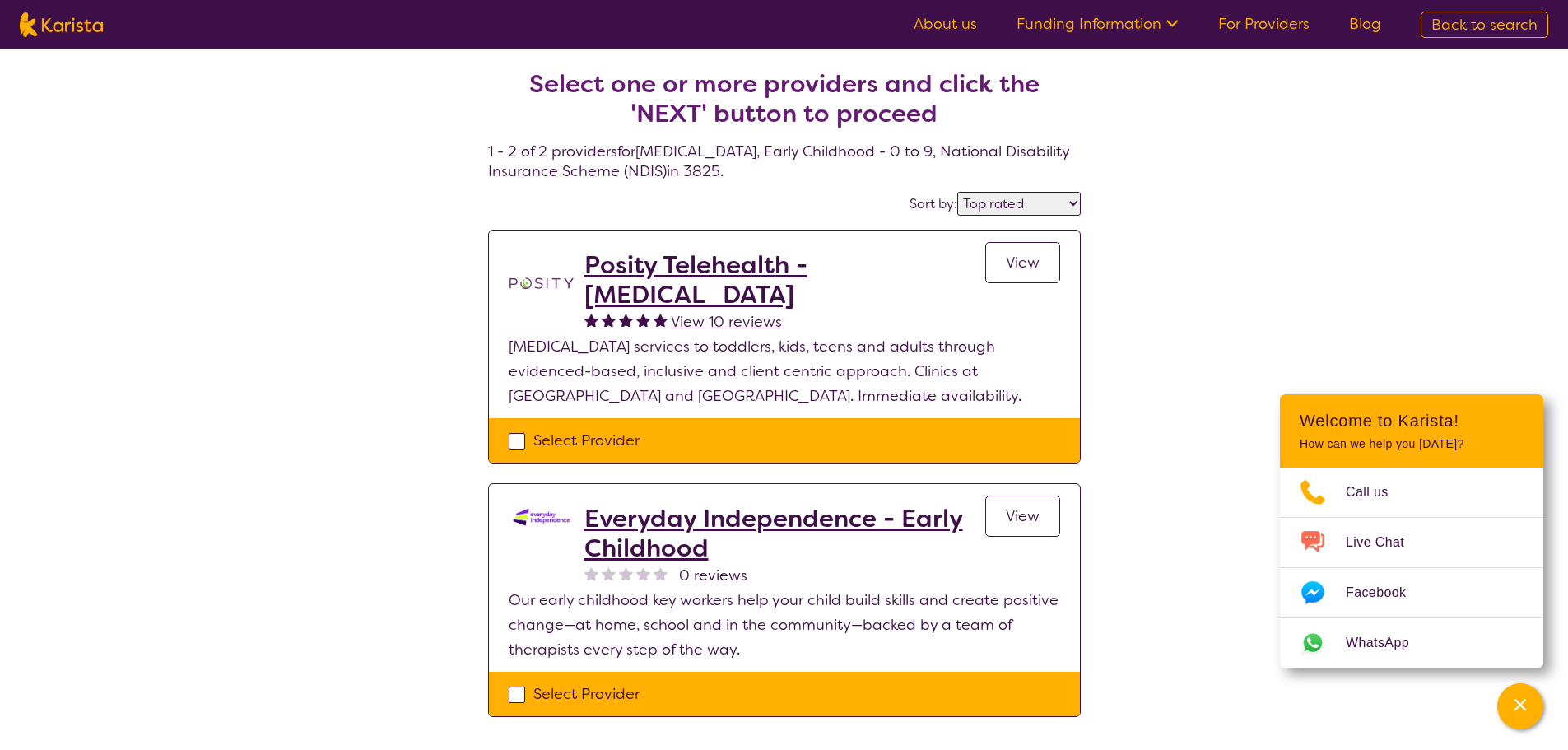
select select "NDIS"
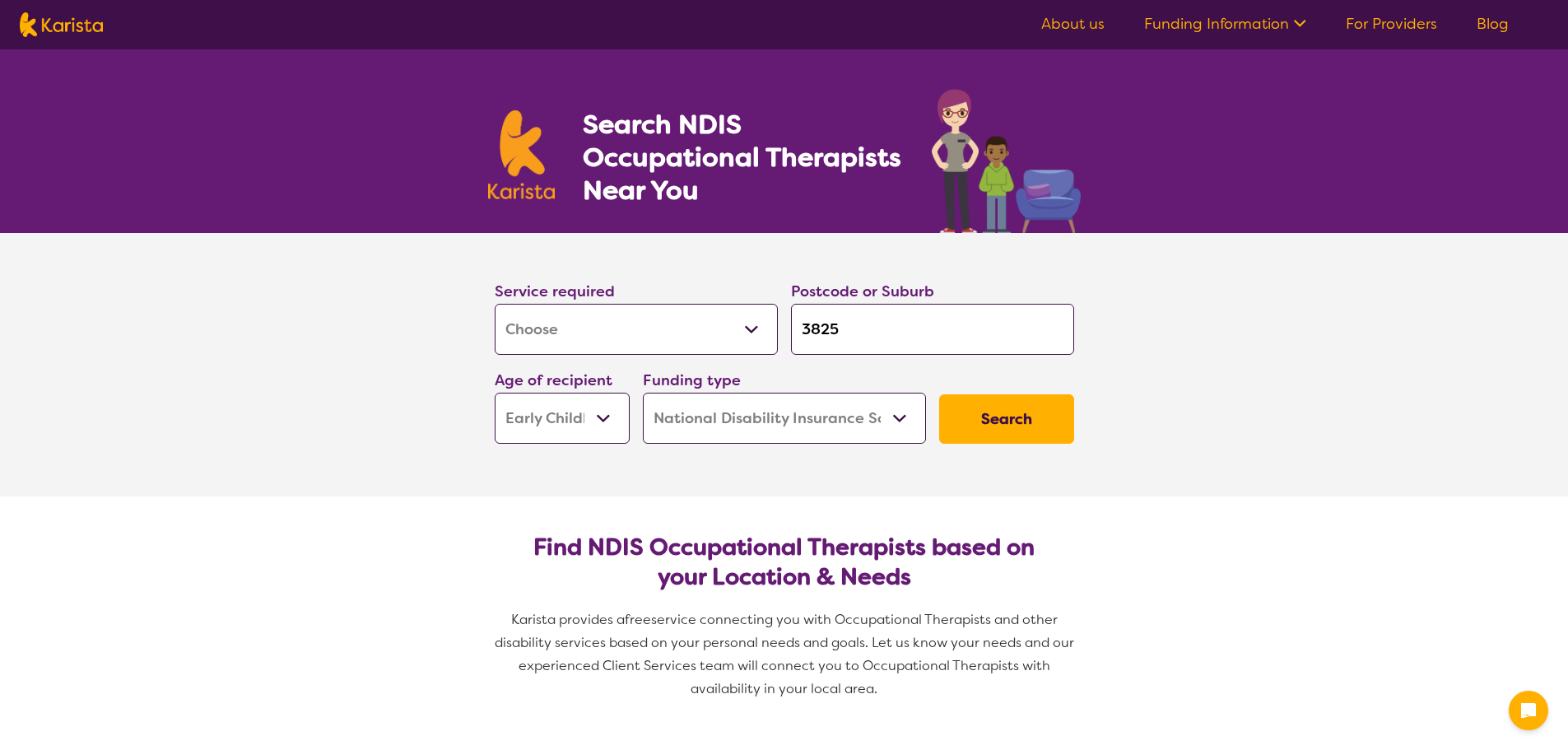
select select "[MEDICAL_DATA]"
select select "EC"
select select "NDIS"
select select "[MEDICAL_DATA]"
select select "EC"
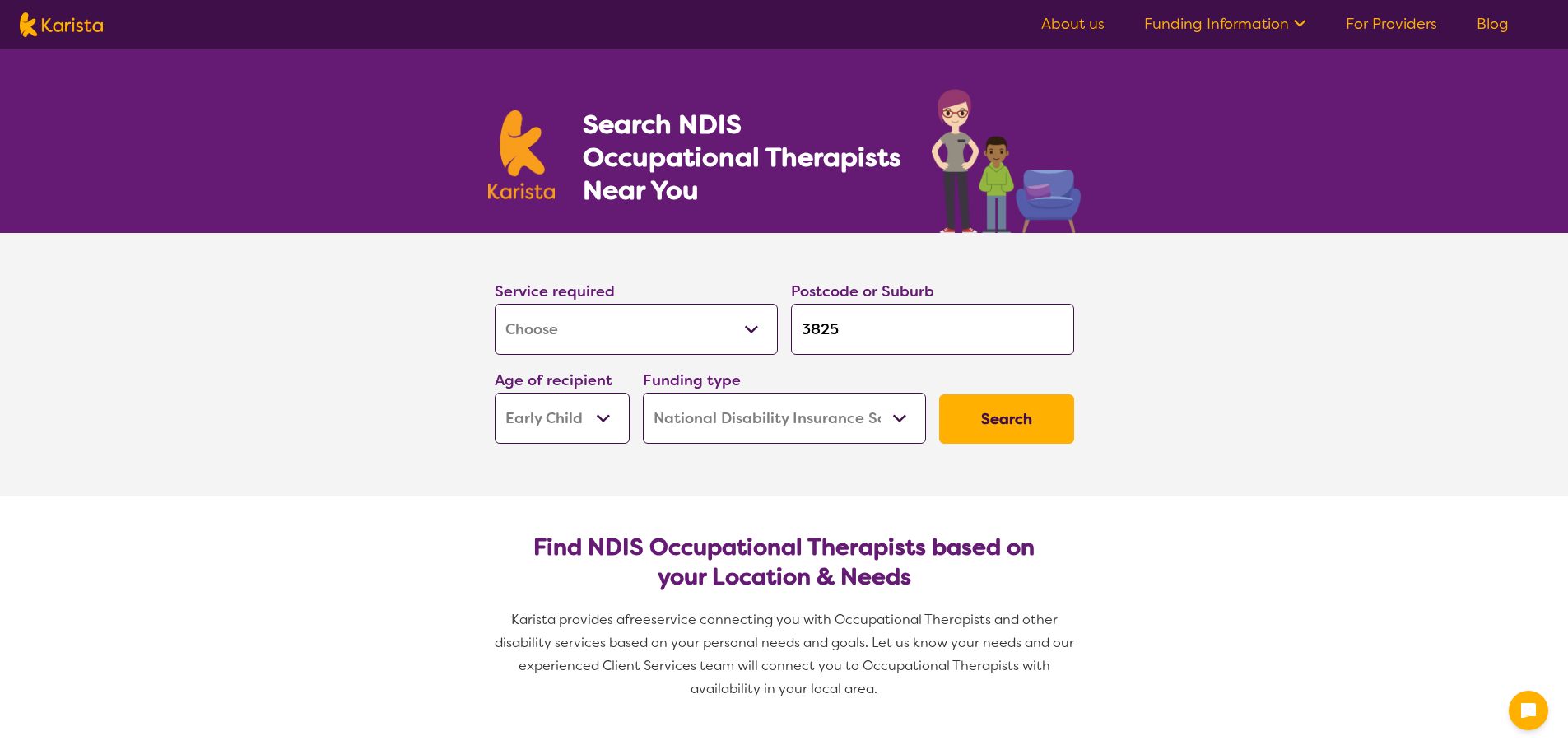
select select "NDIS"
